Goal: Find specific page/section: Find specific page/section

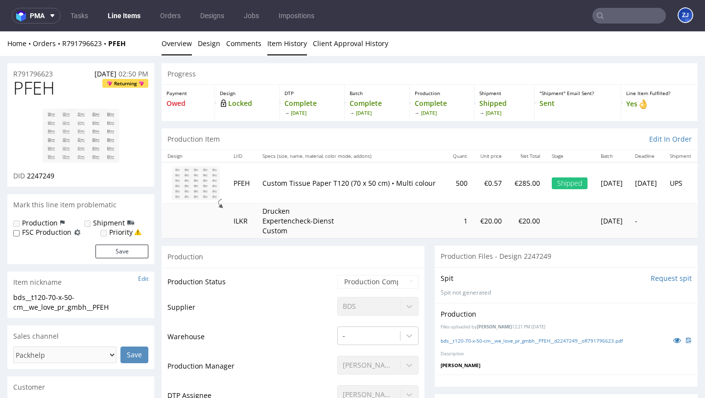
click at [283, 47] on link "Item History" at bounding box center [287, 43] width 40 height 24
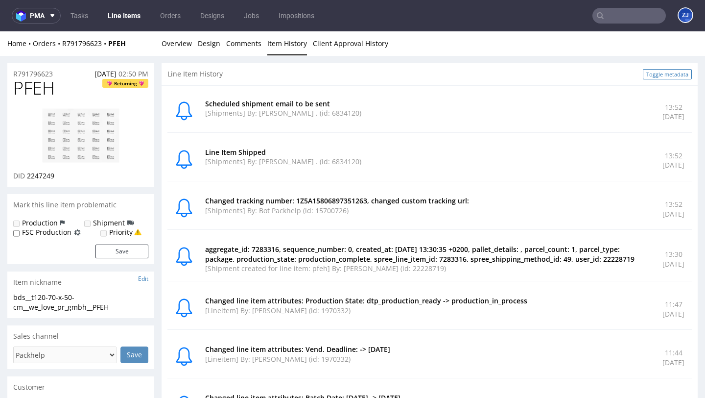
click at [665, 73] on link "Toggle metadata" at bounding box center [667, 74] width 49 height 10
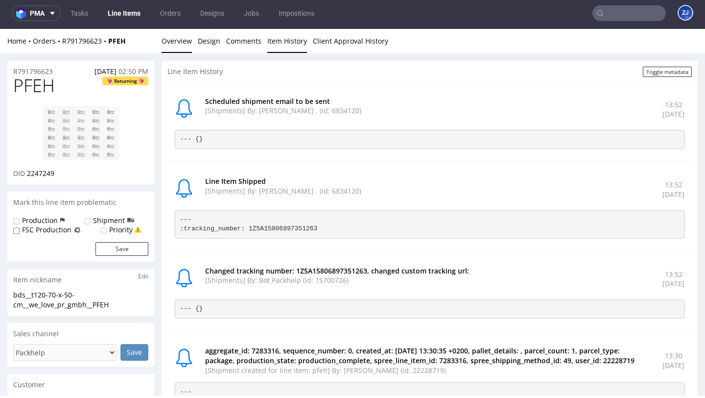
click at [183, 46] on link "Overview" at bounding box center [177, 41] width 30 height 24
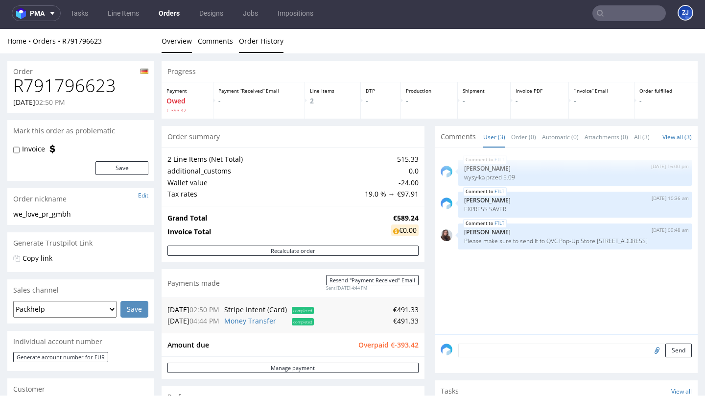
click at [248, 39] on link "Order History" at bounding box center [261, 41] width 45 height 24
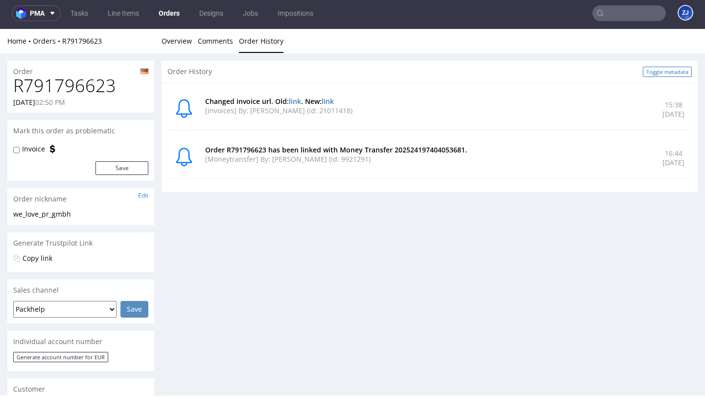
click at [666, 72] on link "Toggle metadata" at bounding box center [667, 72] width 49 height 10
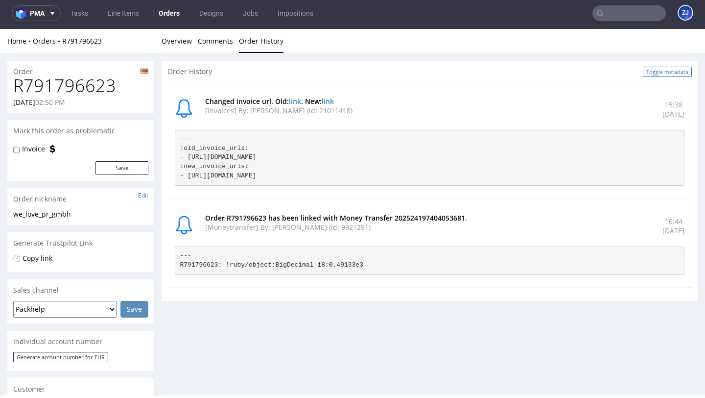
click at [666, 72] on link "Toggle metadata" at bounding box center [667, 72] width 49 height 10
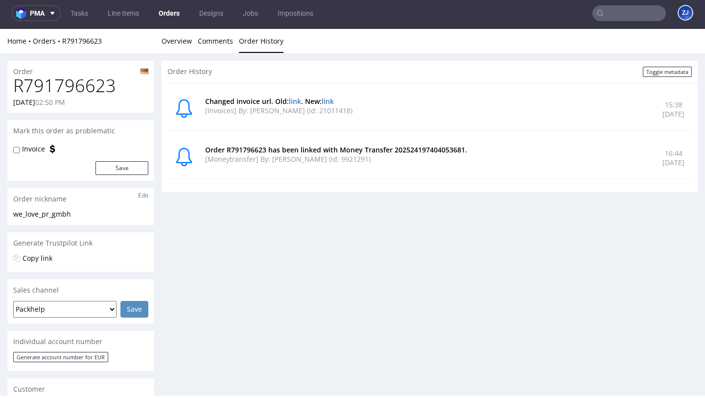
scroll to position [31, 0]
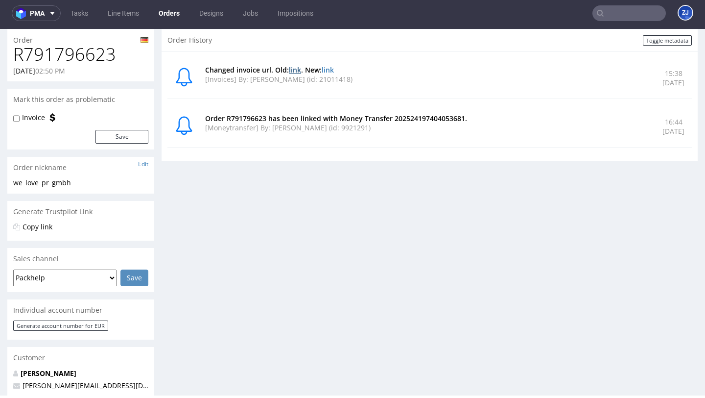
click at [293, 70] on link "link" at bounding box center [295, 69] width 12 height 9
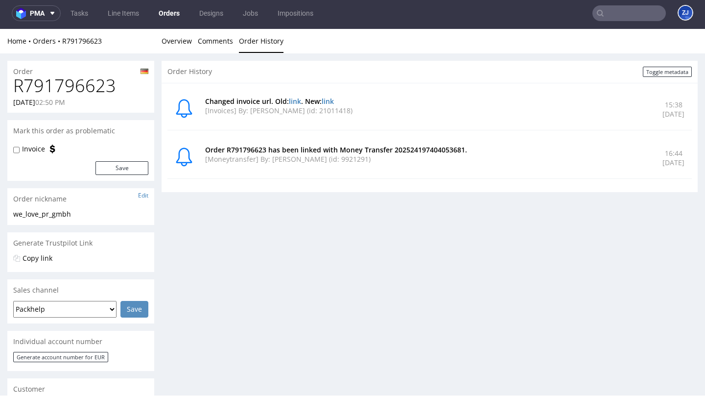
click at [170, 28] on nav "pma Tasks Line Items Orders Designs Jobs Impositions ZJ" at bounding box center [352, 13] width 705 height 31
click at [174, 43] on link "Overview" at bounding box center [177, 41] width 30 height 24
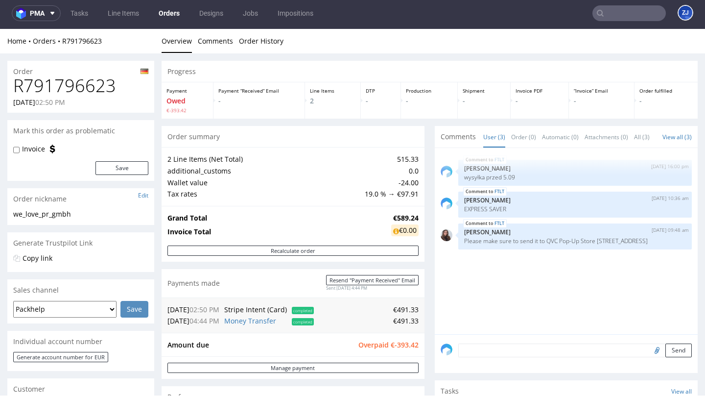
scroll to position [283, 0]
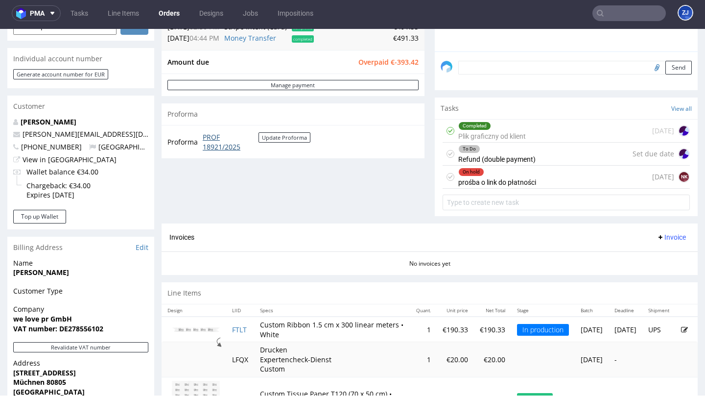
click at [205, 141] on link "PROF 18921/2025" at bounding box center [231, 141] width 56 height 19
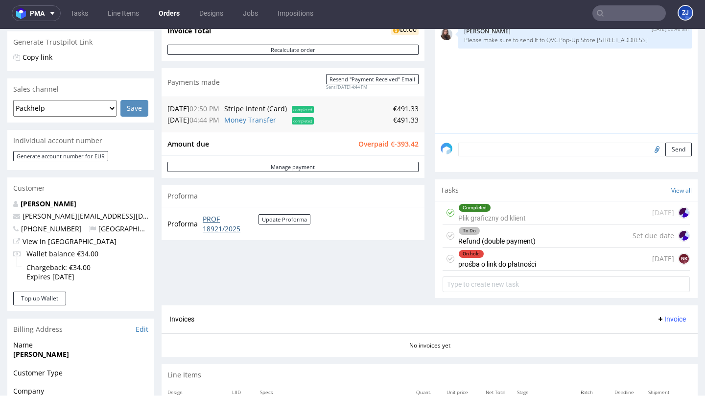
scroll to position [200, 0]
click at [52, 240] on link "View in [GEOGRAPHIC_DATA]" at bounding box center [70, 241] width 94 height 9
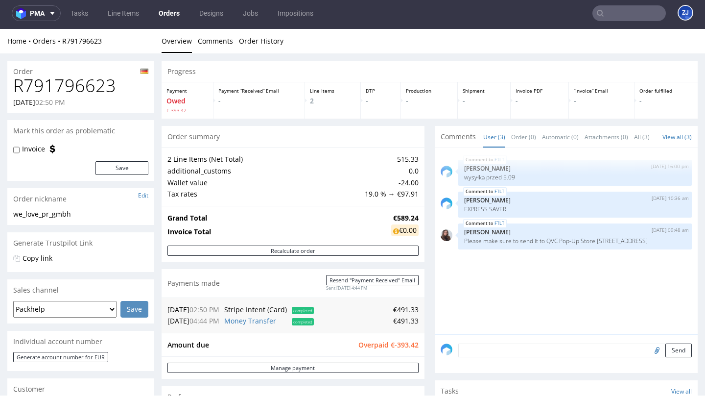
click at [89, 85] on h1 "R791796623" at bounding box center [80, 86] width 135 height 20
copy h1 "R791796623"
click at [77, 83] on h1 "R791796623" at bounding box center [80, 86] width 135 height 20
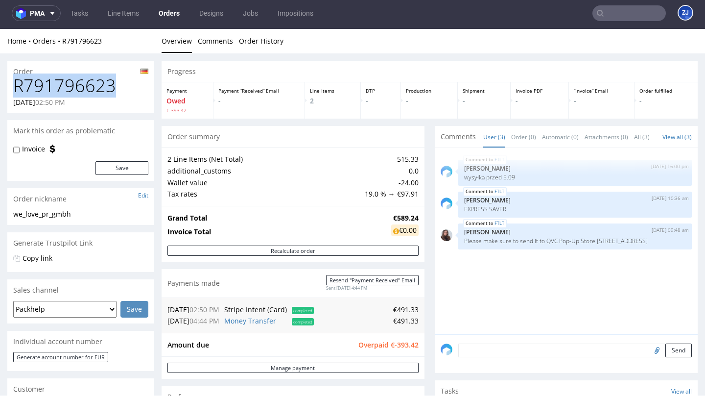
click at [77, 83] on h1 "R791796623" at bounding box center [80, 86] width 135 height 20
copy h1 "R791796623"
click at [248, 43] on link "Order History" at bounding box center [261, 41] width 45 height 24
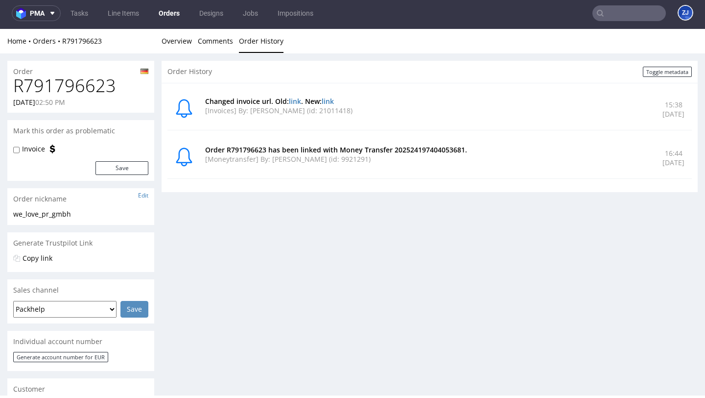
click at [351, 159] on p "[Moneytransfer] By: [PERSON_NAME] (id: 9921291)" at bounding box center [428, 159] width 446 height 10
click at [297, 102] on link "link" at bounding box center [295, 100] width 12 height 9
click at [177, 45] on link "Overview" at bounding box center [177, 41] width 30 height 24
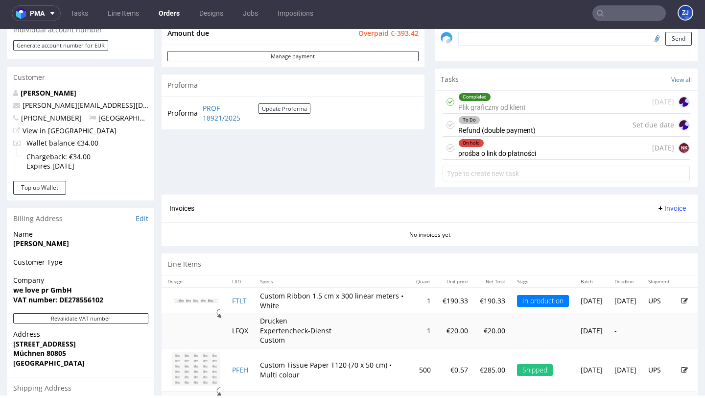
scroll to position [449, 0]
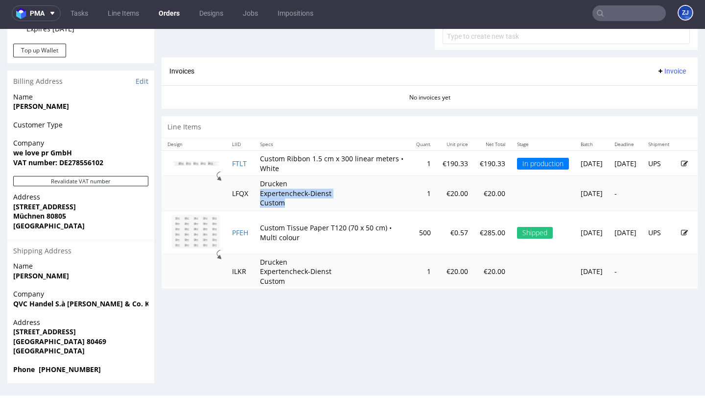
drag, startPoint x: 292, startPoint y: 215, endPoint x: 256, endPoint y: 199, distance: 39.0
click at [257, 199] on td "Drucken Expertencheck-Dienst Custom" at bounding box center [332, 193] width 156 height 35
click at [263, 208] on p "Drucken Expertencheck-Dienst Custom" at bounding box center [296, 193] width 73 height 29
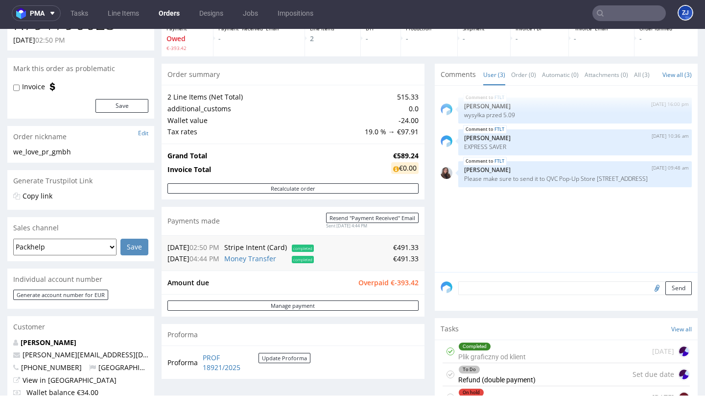
scroll to position [60, 0]
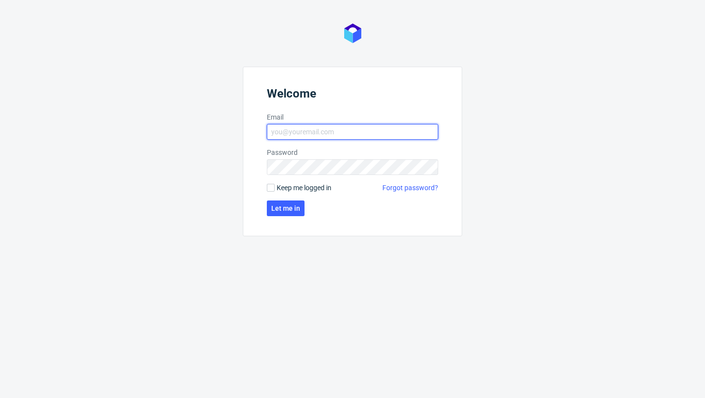
click at [355, 132] on input "Email" at bounding box center [352, 132] width 171 height 16
type input "zuzanna.jozefowicz@packhelp.com"
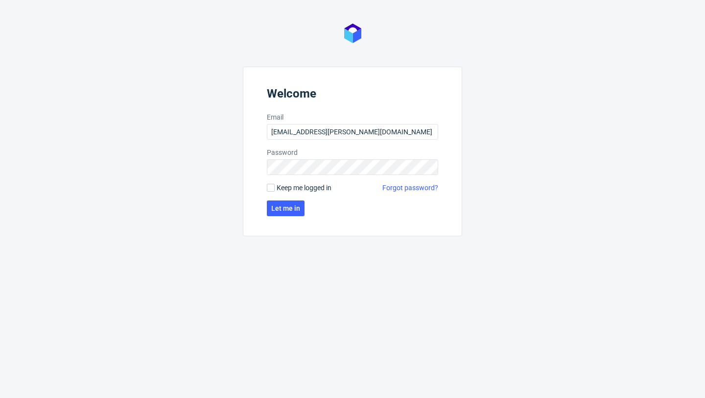
click at [334, 186] on div "Keep me logged in Forgot password?" at bounding box center [352, 188] width 171 height 10
click at [312, 189] on span "Keep me logged in" at bounding box center [304, 188] width 55 height 10
click at [275, 189] on input "Keep me logged in" at bounding box center [271, 188] width 8 height 8
checkbox input "true"
click at [291, 207] on span "Let me in" at bounding box center [285, 208] width 29 height 7
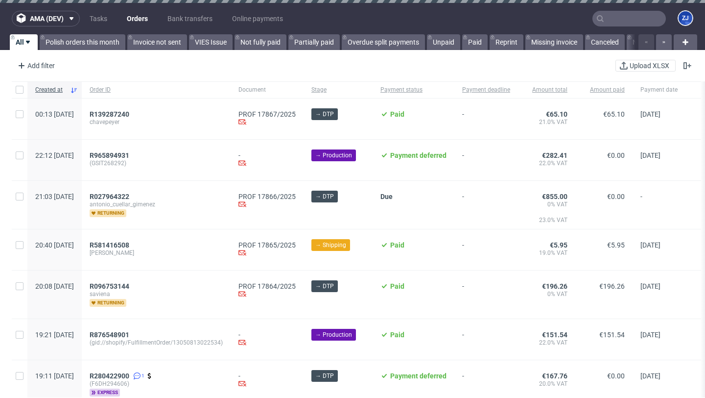
click at [626, 15] on input "text" at bounding box center [629, 19] width 73 height 16
paste input "R791796623"
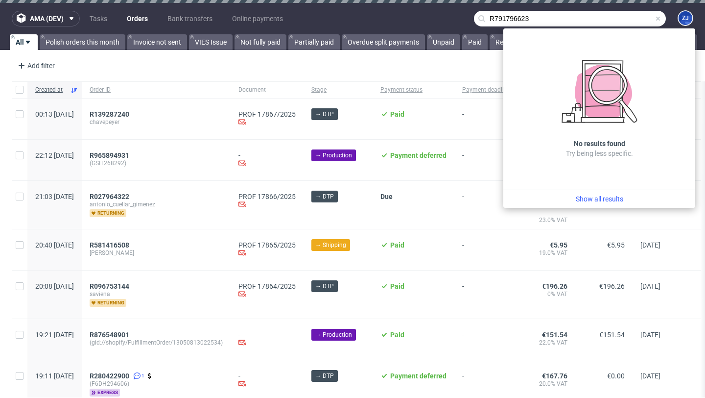
type input "R791796623"
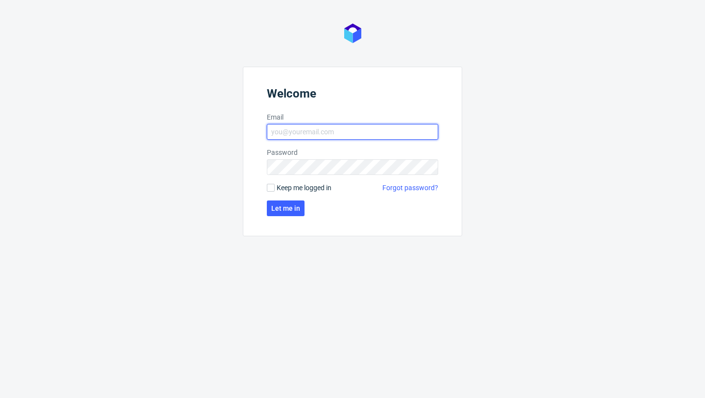
click at [332, 133] on input "Email" at bounding box center [352, 132] width 171 height 16
type input "zuzanna.jozefowicz@packhelp.com"
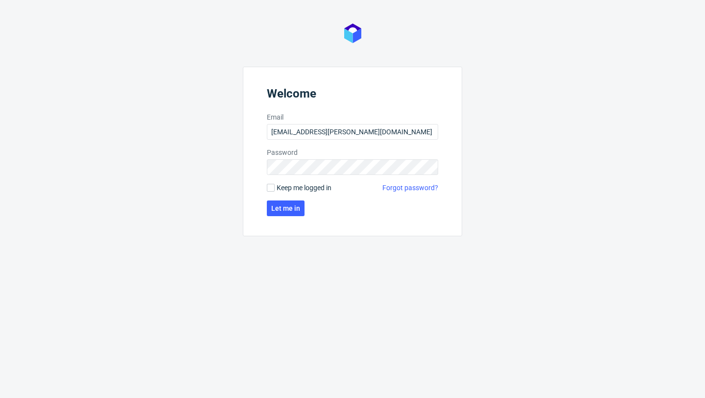
click at [300, 188] on span "Keep me logged in" at bounding box center [304, 188] width 55 height 10
click at [275, 188] on input "Keep me logged in" at bounding box center [271, 188] width 8 height 8
checkbox input "true"
click at [300, 204] on button "Let me in" at bounding box center [286, 208] width 38 height 16
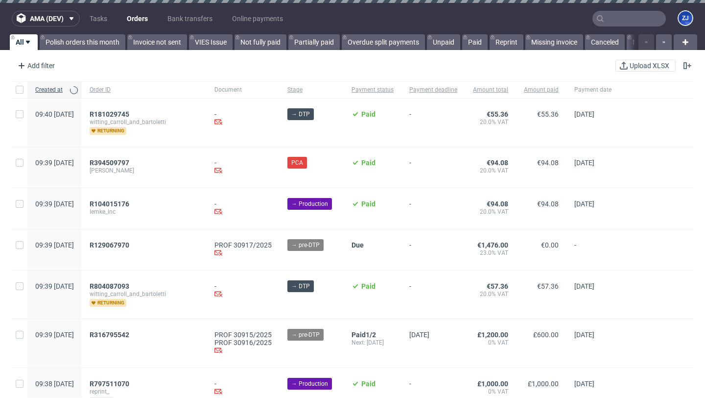
click at [637, 18] on input "text" at bounding box center [629, 19] width 73 height 16
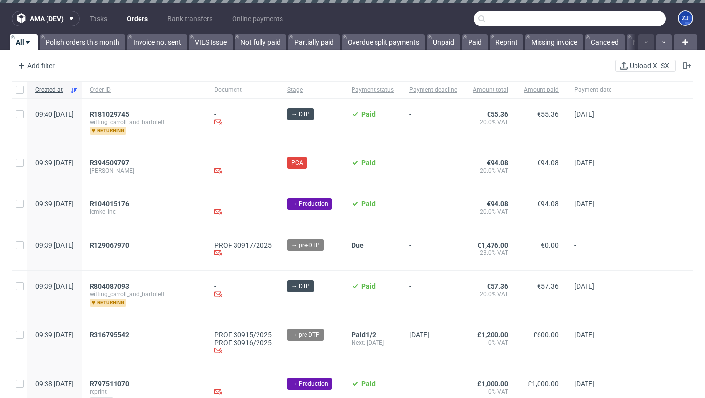
click at [637, 18] on input "text" at bounding box center [570, 19] width 192 height 16
paste input "R791796623"
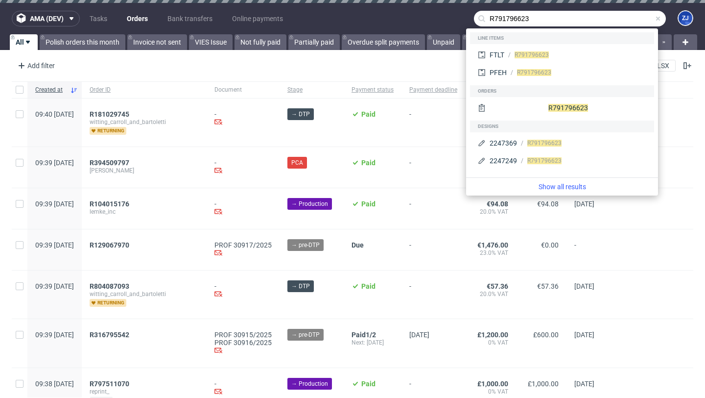
type input "R791796623"
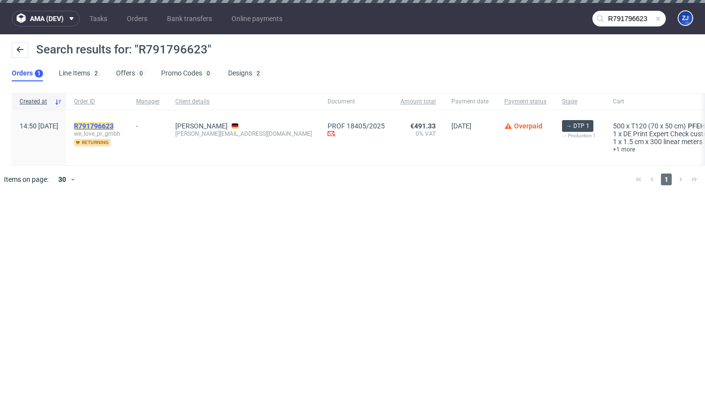
click at [114, 125] on mark "R791796623" at bounding box center [94, 126] width 40 height 8
